Goal: Task Accomplishment & Management: Use online tool/utility

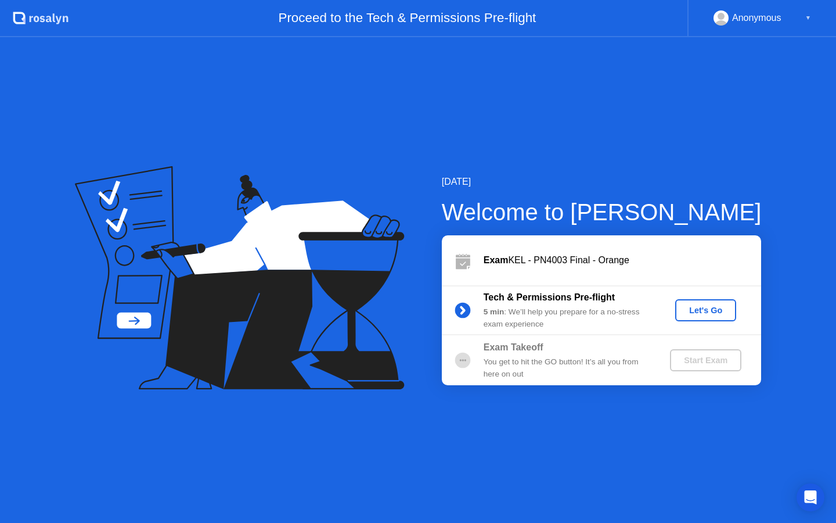
click at [691, 316] on button "Let's Go" at bounding box center [705, 310] width 61 height 22
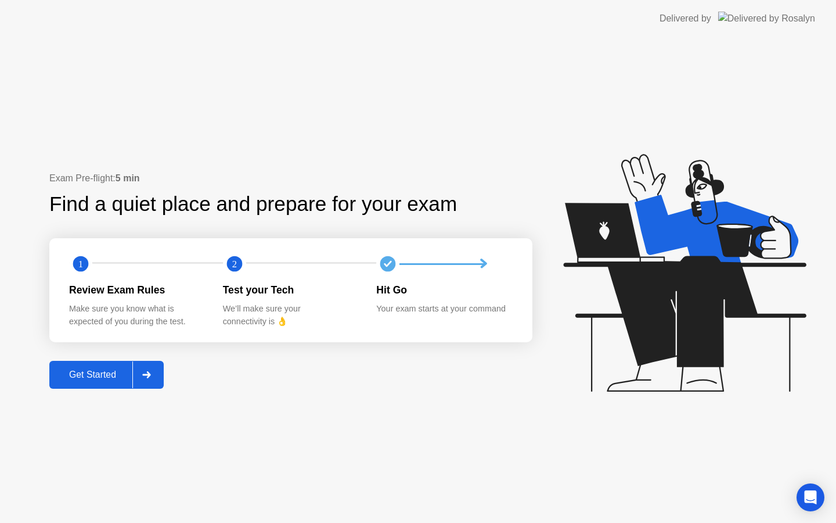
click at [106, 372] on div "Get Started" at bounding box center [93, 374] width 80 height 10
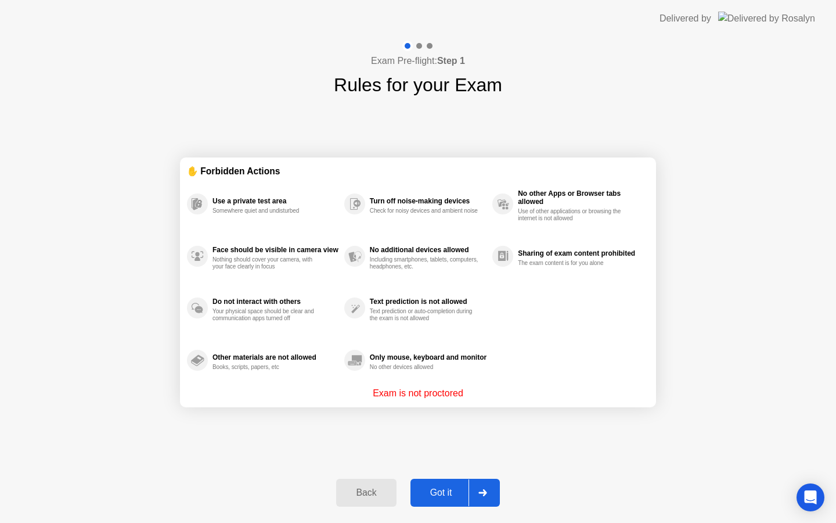
click at [441, 490] on div "Got it" at bounding box center [441, 492] width 55 height 10
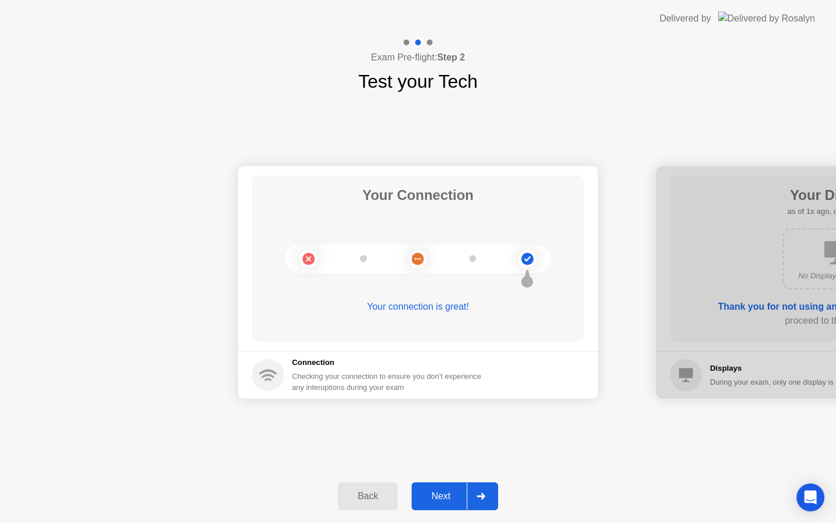
click at [445, 494] on div "Next" at bounding box center [441, 496] width 52 height 10
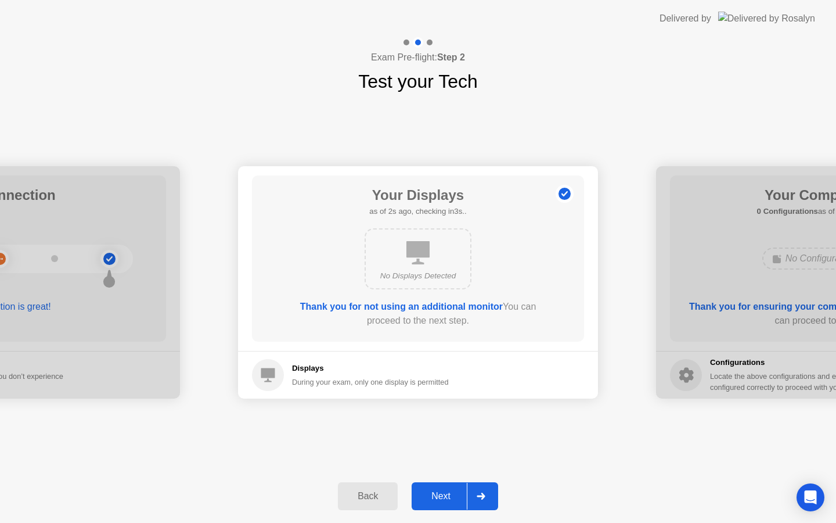
click at [452, 491] on div "Next" at bounding box center [441, 496] width 52 height 10
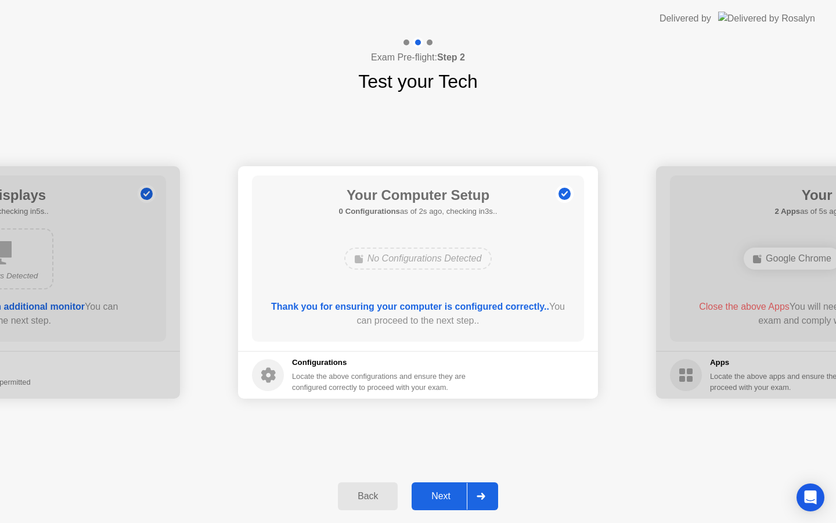
click at [451, 492] on div "Next" at bounding box center [441, 496] width 52 height 10
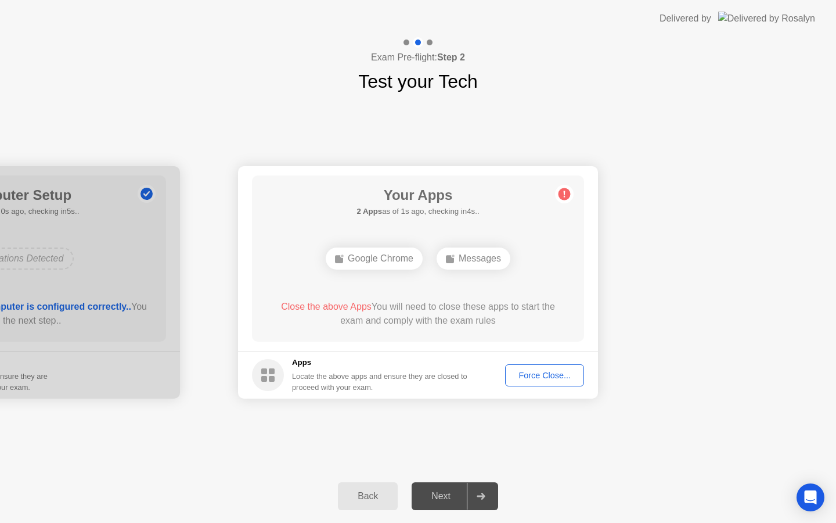
click at [448, 493] on div "Next" at bounding box center [441, 496] width 52 height 10
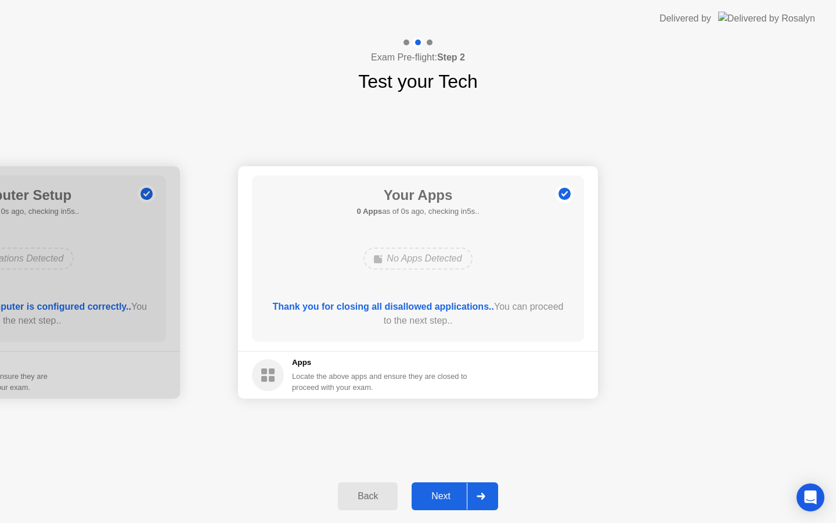
click at [453, 259] on div "No Apps Detected" at bounding box center [417, 258] width 109 height 22
click at [443, 500] on div "Next" at bounding box center [441, 496] width 52 height 10
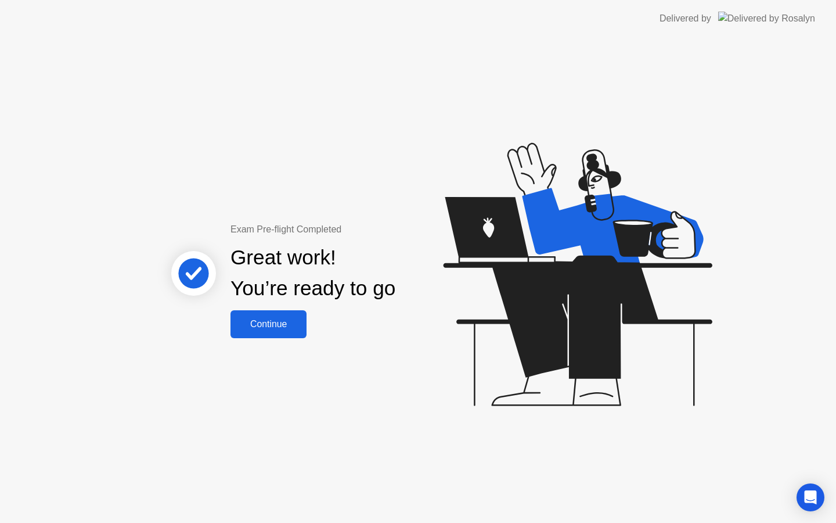
click at [279, 325] on div "Continue" at bounding box center [268, 324] width 69 height 10
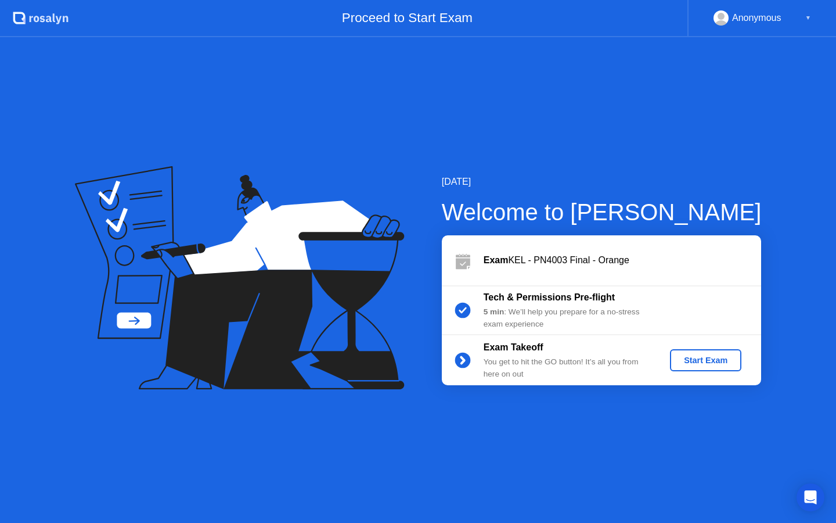
click at [717, 363] on div "Start Exam" at bounding box center [706, 359] width 62 height 9
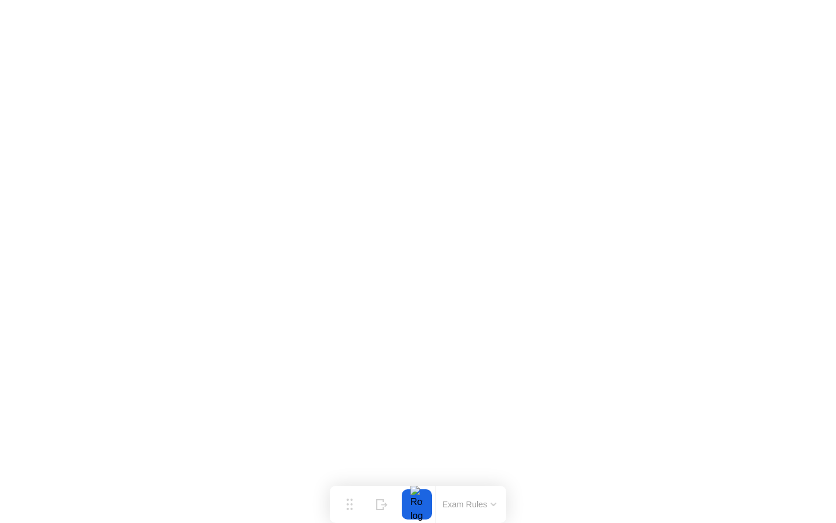
click at [495, 506] on button "Exam Rules" at bounding box center [470, 504] width 62 height 10
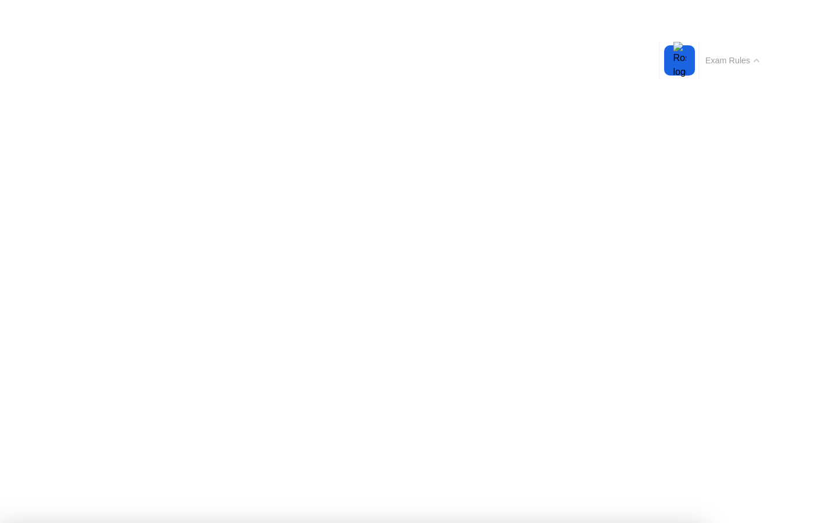
click at [752, 57] on button "Exam Rules" at bounding box center [733, 60] width 62 height 10
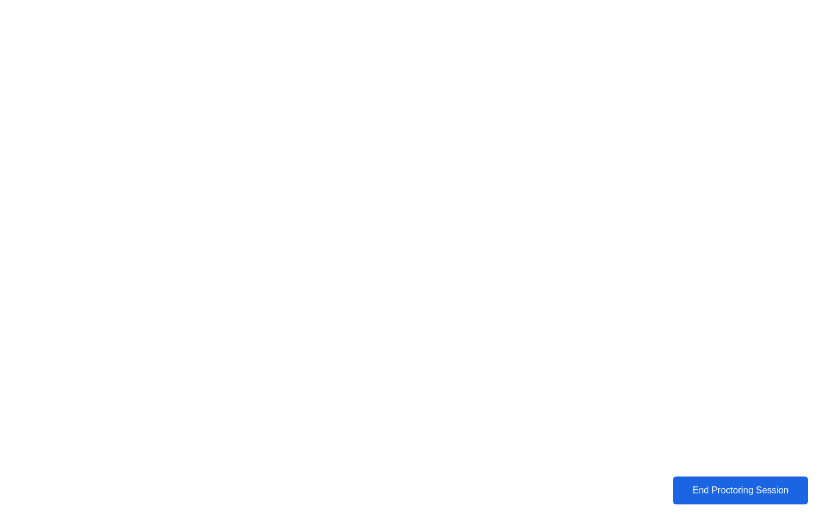
click at [712, 485] on div "End Proctoring Session" at bounding box center [740, 490] width 129 height 10
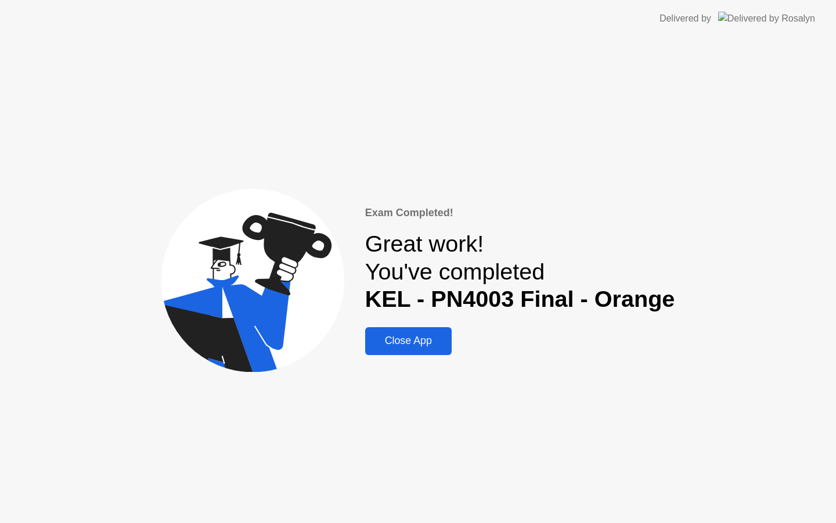
click at [438, 332] on button "Close App" at bounding box center [408, 341] width 87 height 28
